Goal: Information Seeking & Learning: Learn about a topic

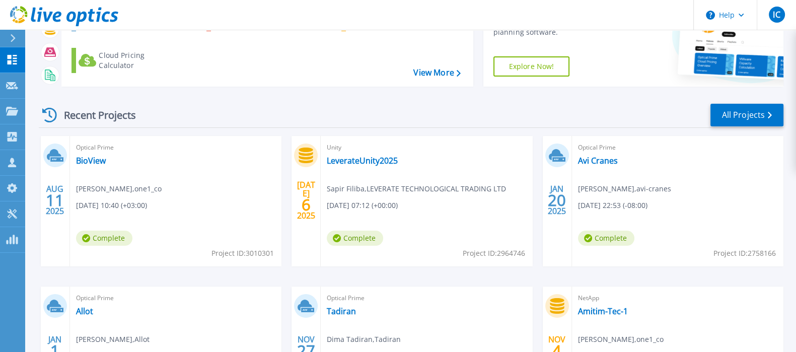
scroll to position [84, 0]
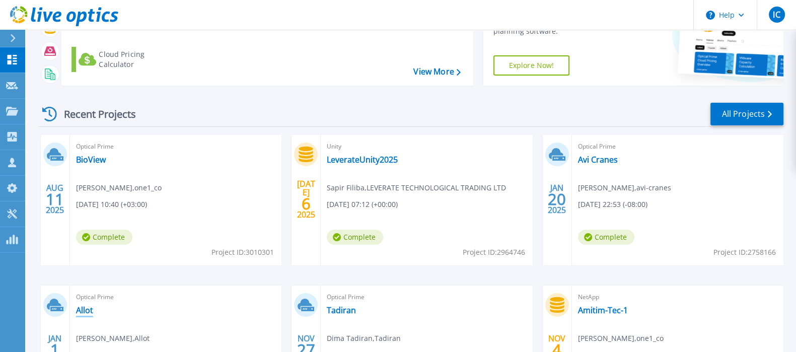
click at [87, 311] on link "Allot" at bounding box center [84, 310] width 17 height 10
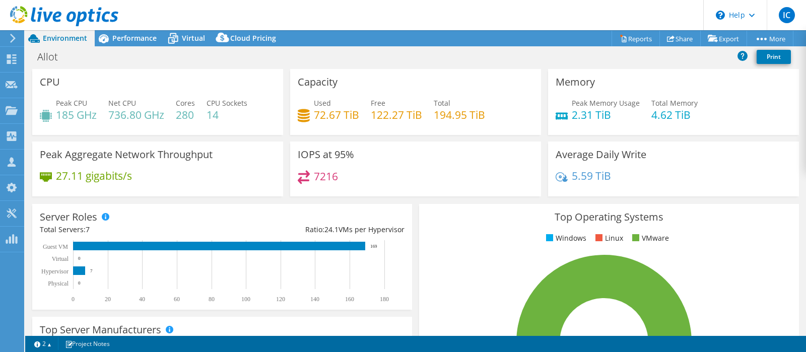
click at [45, 6] on icon at bounding box center [64, 16] width 108 height 21
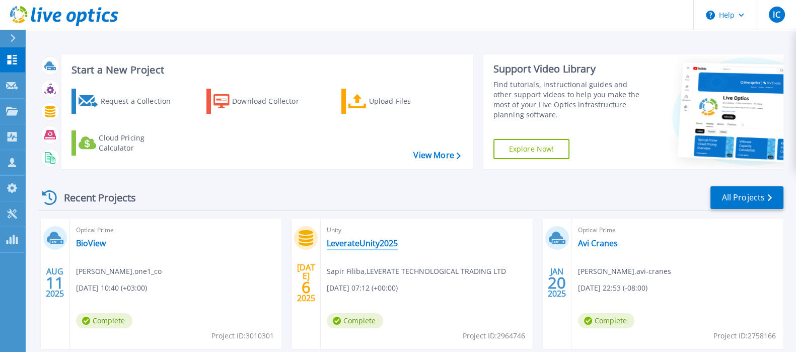
click at [355, 241] on link "LeverateUnity2025" at bounding box center [362, 243] width 71 height 10
click at [92, 240] on link "BioView" at bounding box center [91, 243] width 30 height 10
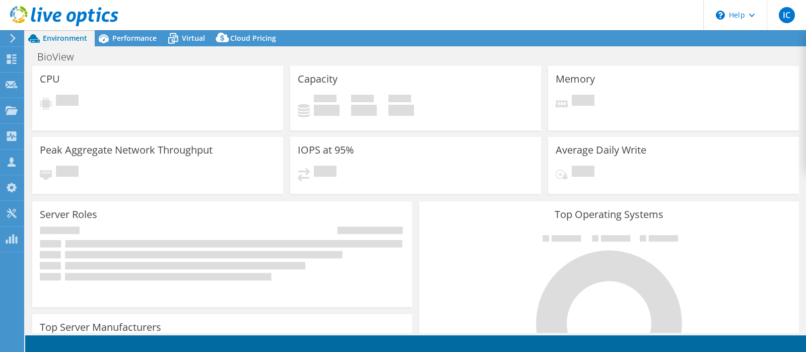
select select "USD"
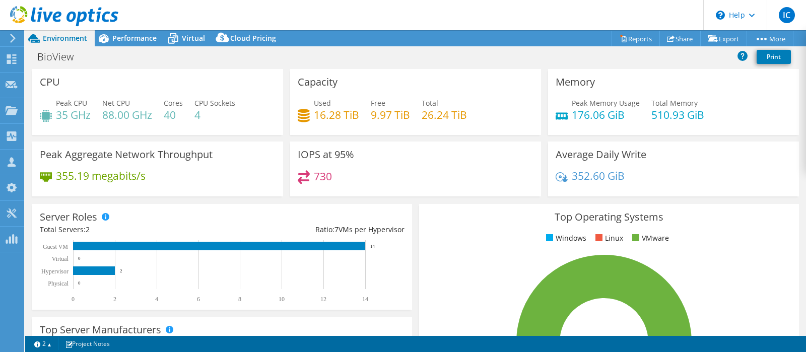
click at [579, 175] on h4 "352.60 GiB" at bounding box center [598, 175] width 53 height 11
click at [591, 158] on h3 "Average Daily Write" at bounding box center [601, 154] width 91 height 11
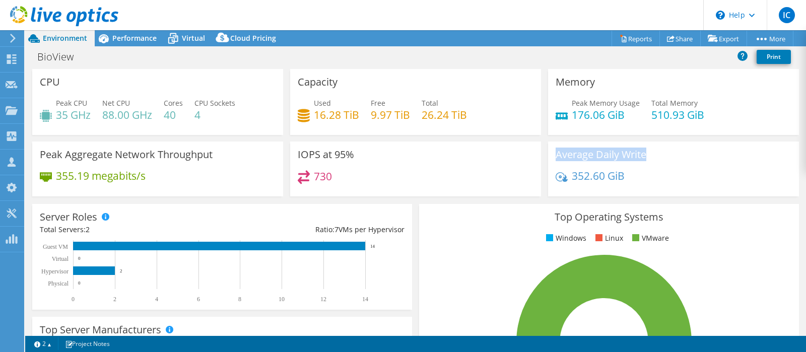
click at [591, 158] on h3 "Average Daily Write" at bounding box center [601, 154] width 91 height 11
click at [609, 109] on h4 "176.06 GiB" at bounding box center [606, 114] width 68 height 11
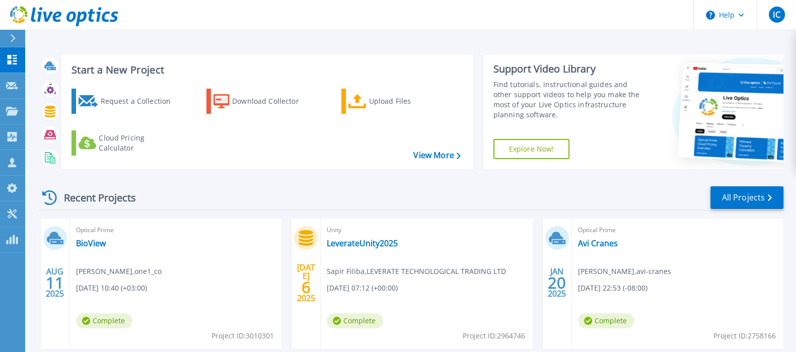
click at [141, 71] on h3 "Start a New Project" at bounding box center [266, 69] width 389 height 11
click at [92, 21] on icon at bounding box center [91, 15] width 7 height 13
click at [130, 70] on h3 "Start a New Project" at bounding box center [266, 69] width 389 height 11
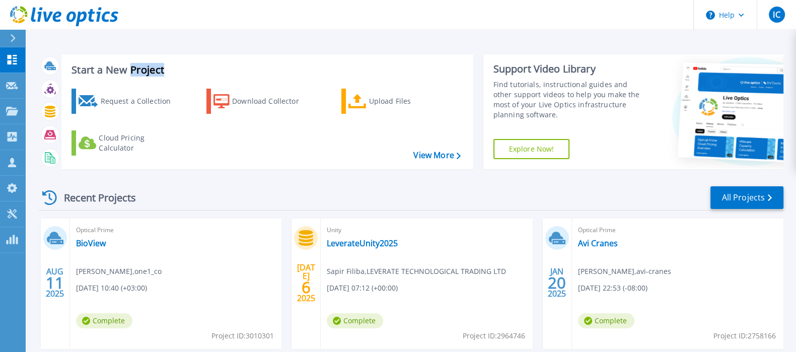
click at [130, 70] on h3 "Start a New Project" at bounding box center [266, 69] width 389 height 11
click at [173, 81] on div "Request a Collection Download Collector Upload Files Cloud Pricing Calculator" at bounding box center [265, 123] width 405 height 84
drag, startPoint x: 175, startPoint y: 73, endPoint x: 102, endPoint y: 66, distance: 72.8
click at [78, 72] on h3 "Start a New Project" at bounding box center [266, 69] width 389 height 11
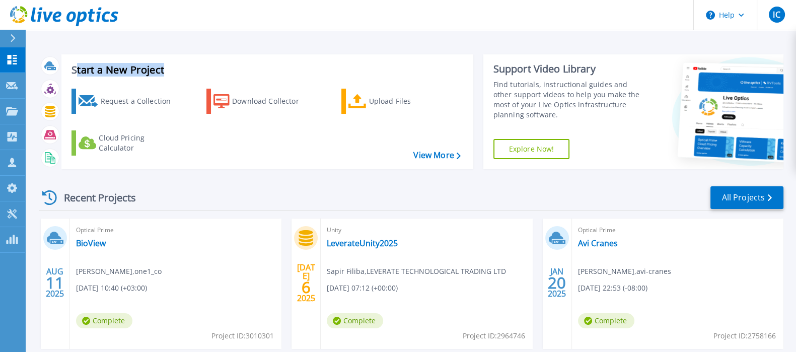
click at [102, 66] on h3 "Start a New Project" at bounding box center [266, 69] width 389 height 11
click at [131, 74] on h3 "Start a New Project" at bounding box center [266, 69] width 389 height 11
click at [144, 64] on h3 "Start a New Project" at bounding box center [266, 69] width 389 height 11
click at [126, 76] on h3 "Start a New Project" at bounding box center [266, 69] width 389 height 11
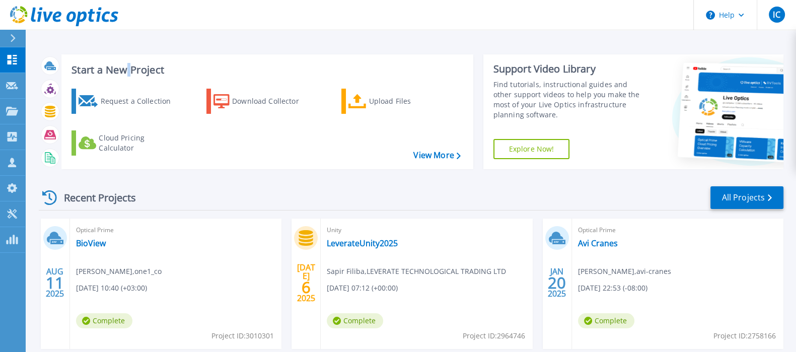
click at [126, 76] on h3 "Start a New Project" at bounding box center [266, 69] width 389 height 11
click at [119, 73] on h3 "Start a New Project" at bounding box center [266, 69] width 389 height 11
click at [91, 79] on div "Start a New Project Request a Collection Download Collector Upload Files Cloud …" at bounding box center [267, 111] width 412 height 115
click at [91, 78] on div "Start a New Project Request a Collection Download Collector Upload Files Cloud …" at bounding box center [267, 111] width 412 height 115
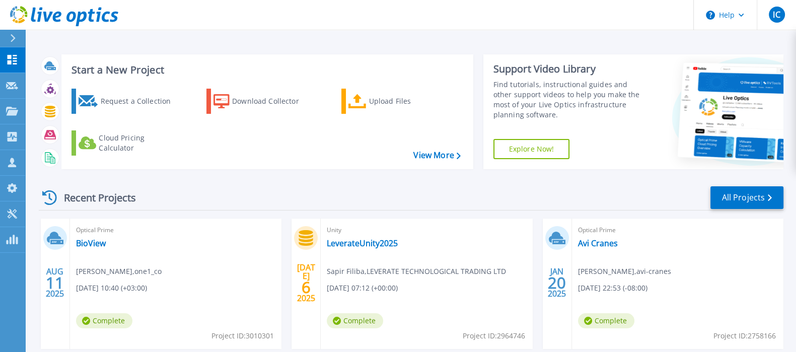
click at [114, 68] on h3 "Start a New Project" at bounding box center [266, 69] width 389 height 11
click at [146, 61] on div "Start a New Project Request a Collection Download Collector Upload Files Cloud …" at bounding box center [267, 111] width 412 height 115
click at [121, 76] on h3 "Start a New Project" at bounding box center [266, 69] width 389 height 11
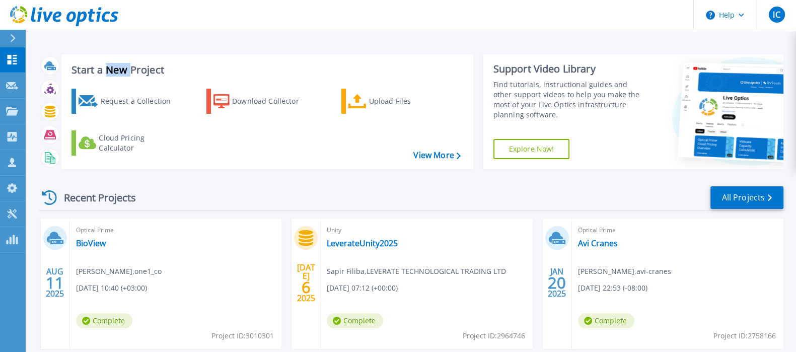
click at [121, 76] on h3 "Start a New Project" at bounding box center [266, 69] width 389 height 11
click at [86, 76] on h3 "Start a New Project" at bounding box center [266, 69] width 389 height 11
click at [114, 68] on h3 "Start a New Project" at bounding box center [266, 69] width 389 height 11
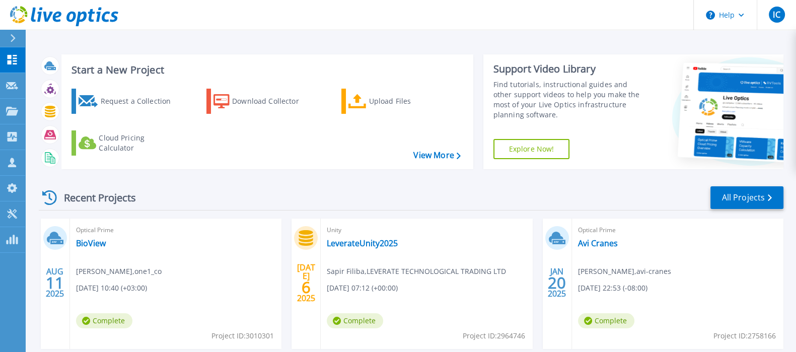
click at [142, 60] on div "Start a New Project Request a Collection Download Collector Upload Files Cloud …" at bounding box center [267, 111] width 412 height 115
click at [122, 64] on h3 "Start a New Project" at bounding box center [266, 69] width 389 height 11
click at [86, 244] on link "BioView" at bounding box center [91, 243] width 30 height 10
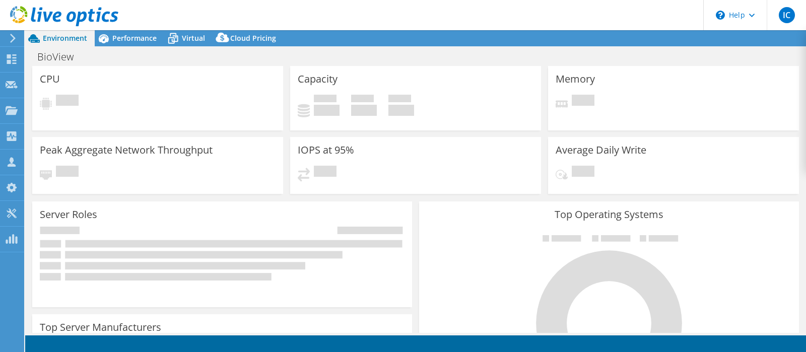
select select "USD"
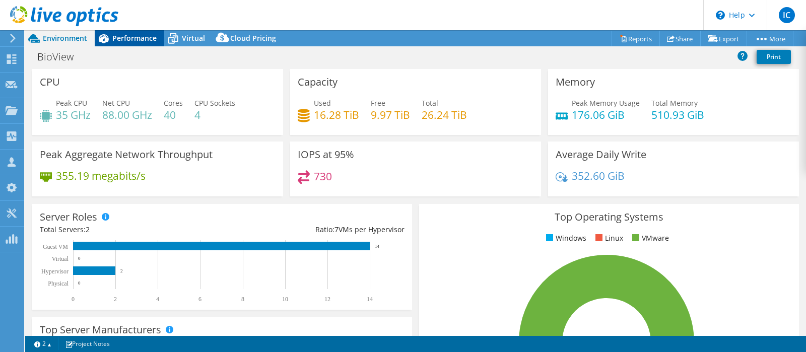
click at [131, 41] on span "Performance" at bounding box center [134, 38] width 44 height 10
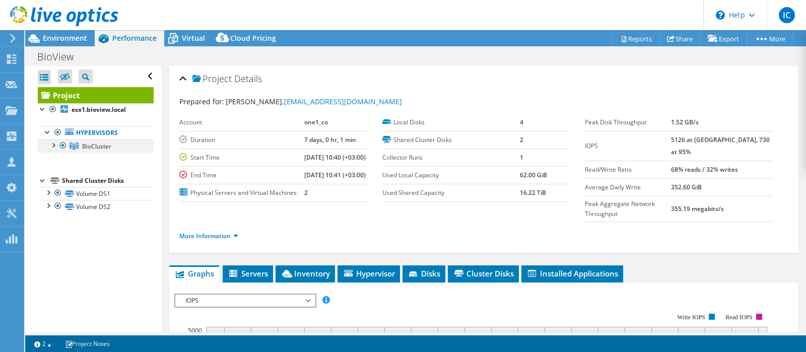
click at [59, 143] on div at bounding box center [63, 146] width 10 height 12
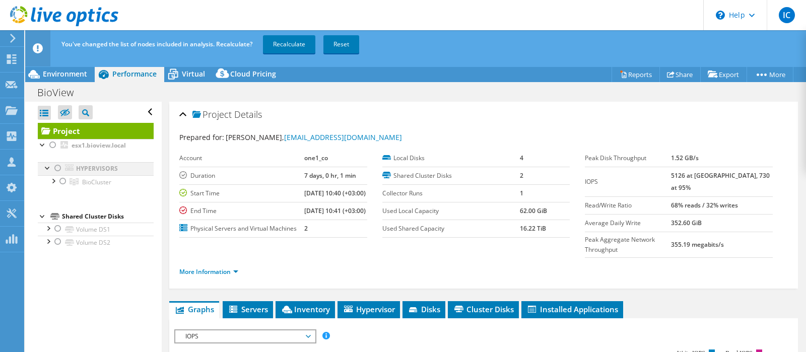
click at [56, 168] on div at bounding box center [58, 168] width 10 height 12
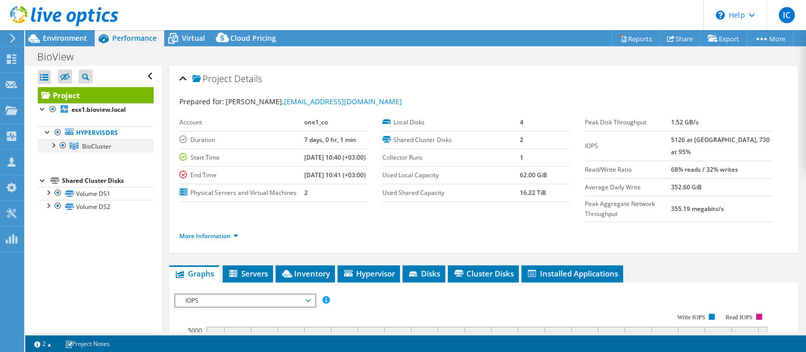
click at [52, 147] on div at bounding box center [53, 145] width 10 height 10
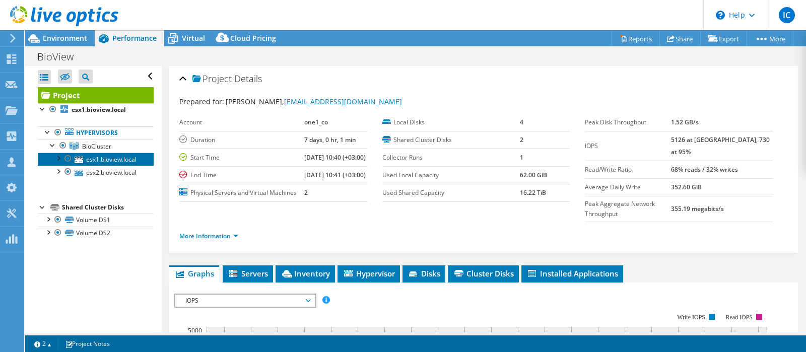
click at [87, 157] on link "esx1.bioview.local" at bounding box center [96, 159] width 116 height 13
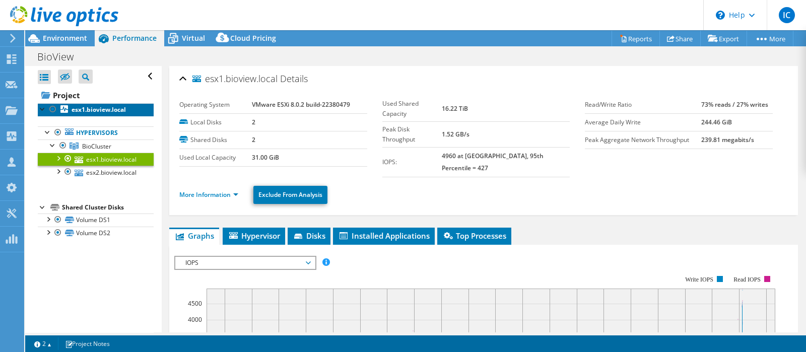
click at [88, 114] on link "esx1.bioview.local" at bounding box center [96, 109] width 116 height 13
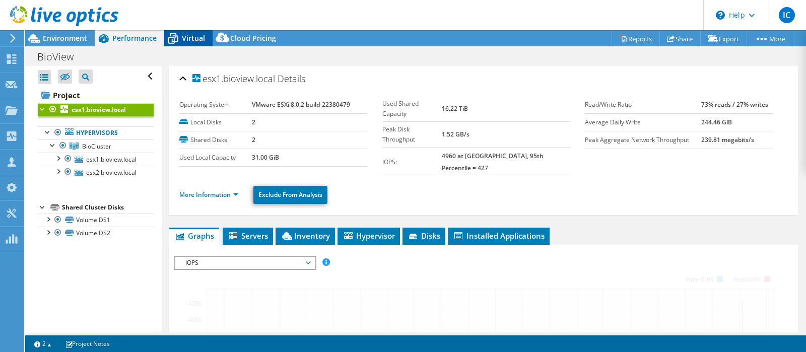
click at [193, 33] on span "Virtual" at bounding box center [193, 38] width 23 height 10
click at [194, 38] on span "Virtual" at bounding box center [193, 38] width 23 height 10
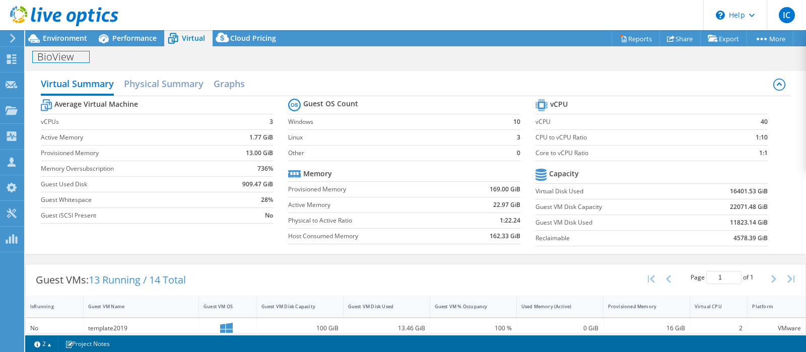
click at [79, 46] on div "BioView Print" at bounding box center [415, 56] width 781 height 20
click at [78, 42] on span "Environment" at bounding box center [65, 38] width 44 height 10
